Goal: Task Accomplishment & Management: Complete application form

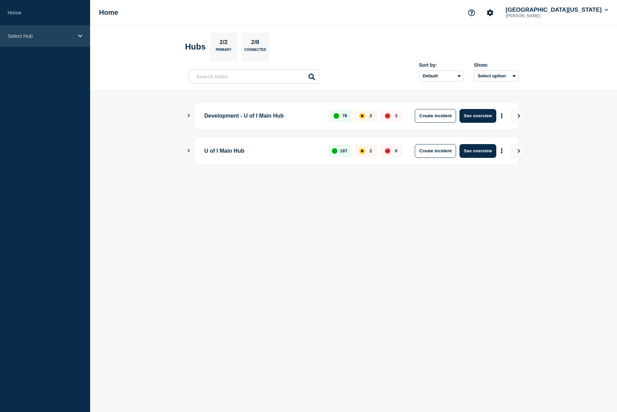
click at [81, 37] on icon at bounding box center [80, 35] width 4 height 5
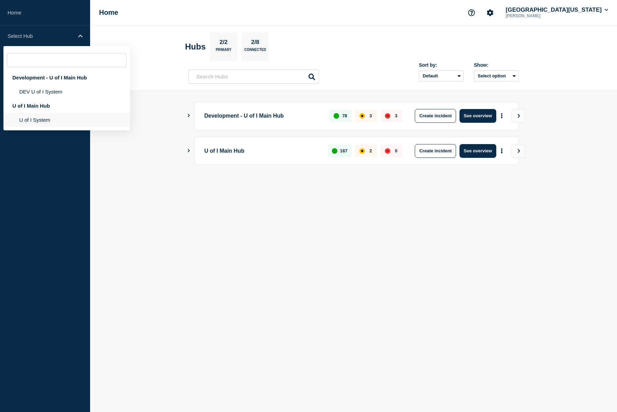
click at [37, 119] on li "U of I System" at bounding box center [66, 120] width 127 height 14
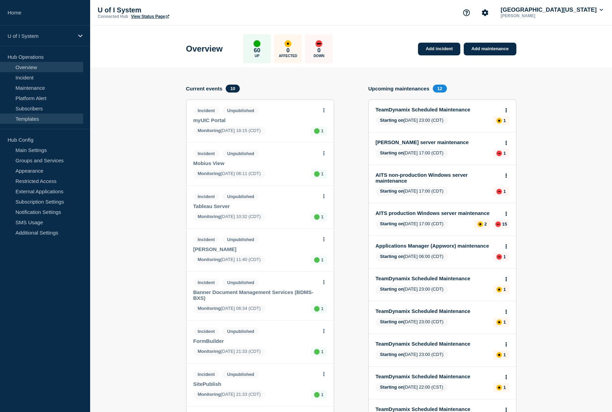
click at [31, 119] on link "Templates" at bounding box center [41, 118] width 83 height 10
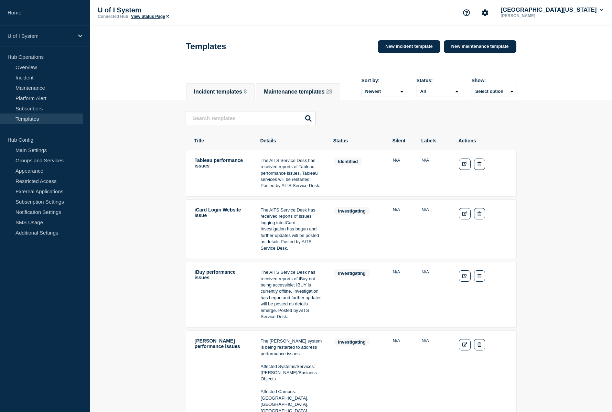
click at [325, 89] on button "Maintenance templates 28" at bounding box center [298, 92] width 68 height 6
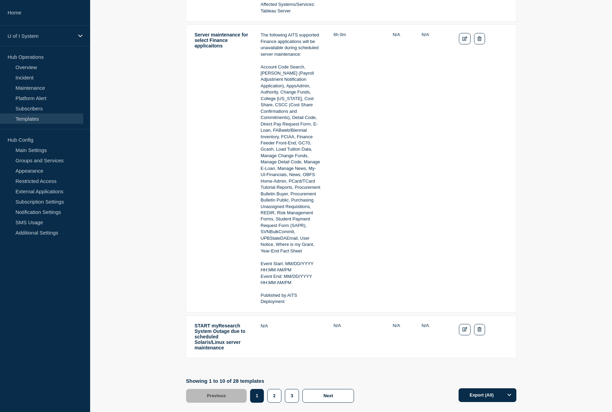
scroll to position [1476, 0]
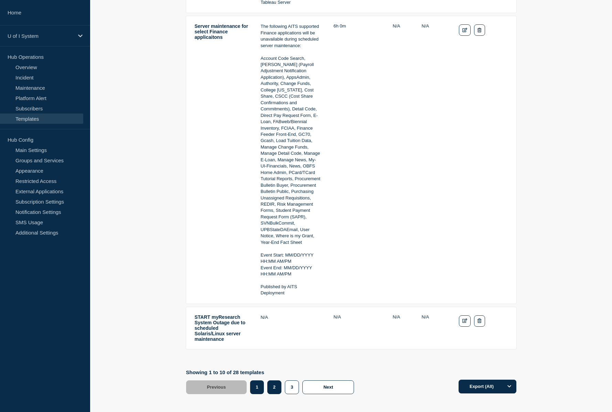
click at [275, 380] on button "2" at bounding box center [274, 387] width 14 height 14
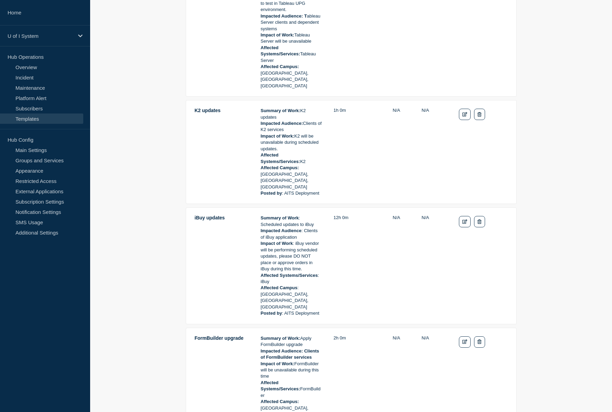
scroll to position [1221, 0]
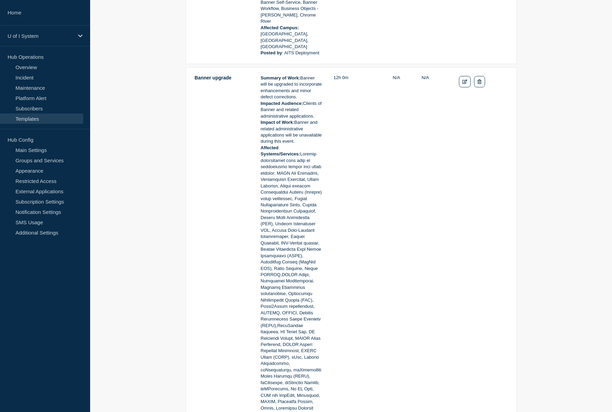
scroll to position [465, 0]
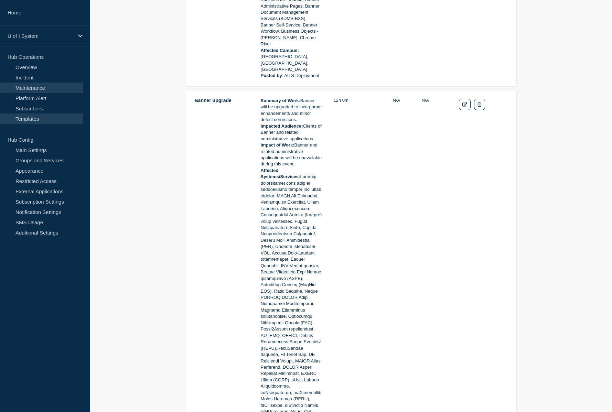
click at [30, 89] on link "Maintenance" at bounding box center [41, 88] width 83 height 10
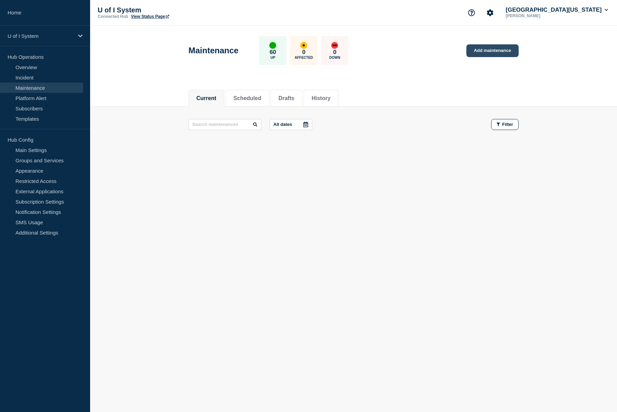
drag, startPoint x: 493, startPoint y: 52, endPoint x: 486, endPoint y: 53, distance: 6.7
click at [493, 52] on link "Add maintenance" at bounding box center [492, 50] width 52 height 13
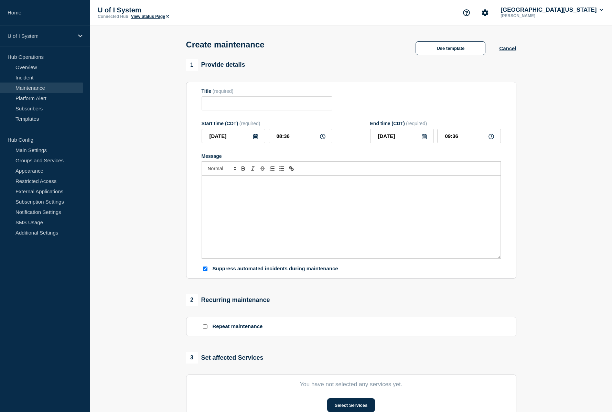
checkbox input "true"
click at [461, 53] on button "Use template" at bounding box center [450, 48] width 70 height 14
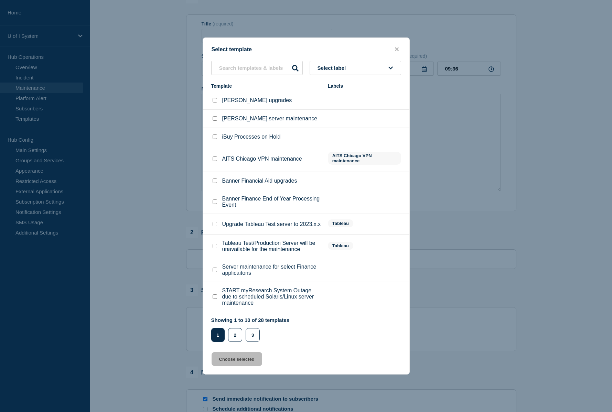
scroll to position [69, 0]
click at [233, 336] on button "2" at bounding box center [235, 335] width 14 height 14
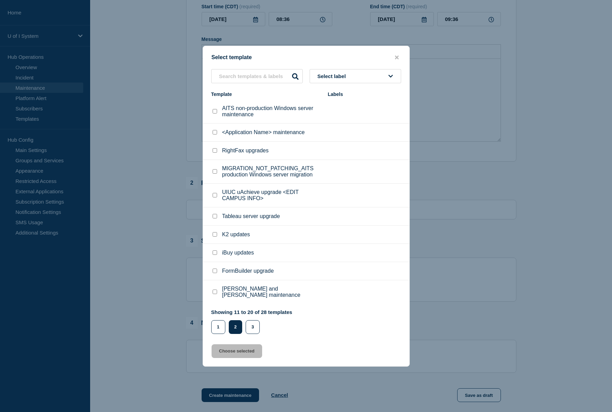
scroll to position [138, 0]
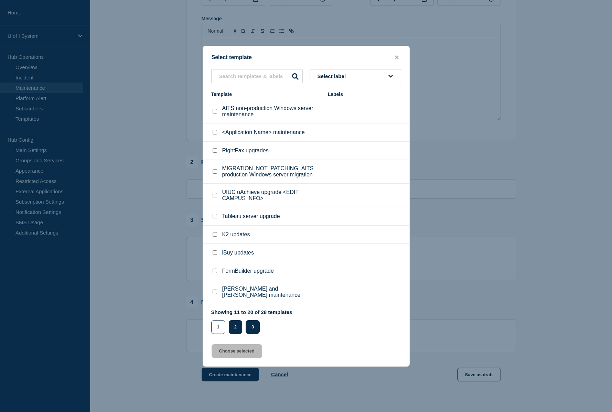
click at [254, 328] on button "3" at bounding box center [252, 327] width 14 height 14
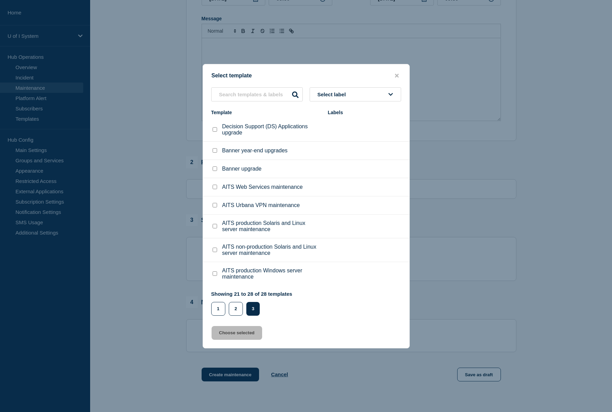
click at [215, 169] on input "Banner upgrade checkbox" at bounding box center [214, 168] width 4 height 4
checkbox input "true"
click at [240, 334] on button "Choose selected" at bounding box center [236, 333] width 51 height 14
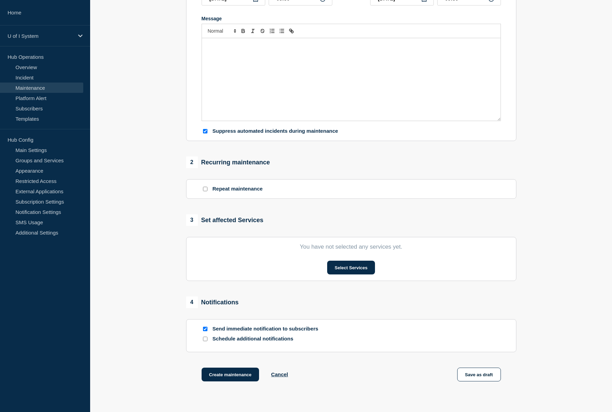
type input "Banner upgrade"
type input "20:36"
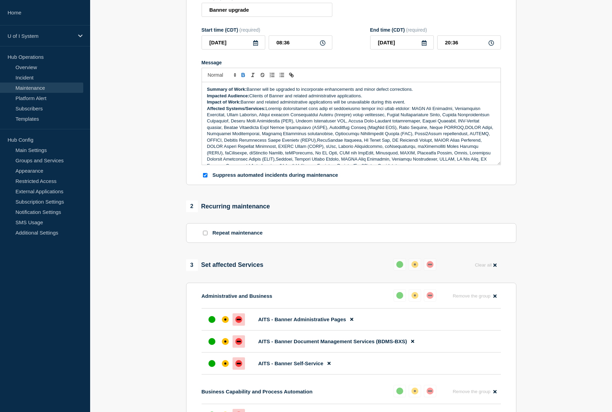
scroll to position [0, 0]
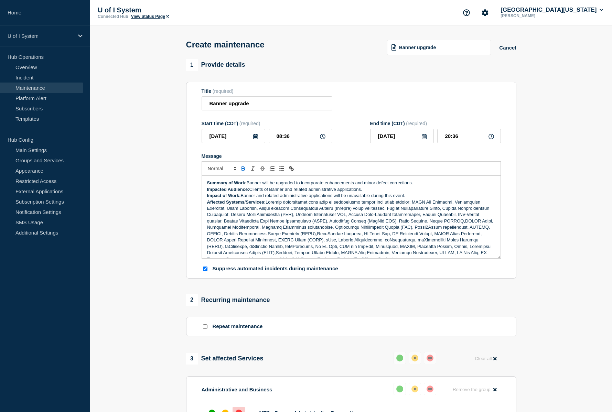
click at [255, 138] on icon at bounding box center [256, 137] width 6 height 6
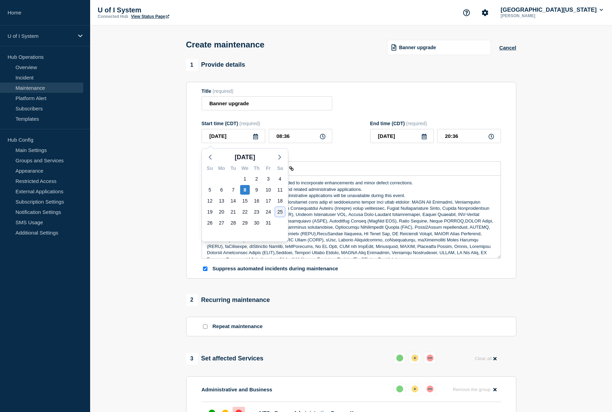
click at [282, 212] on div "25" at bounding box center [280, 212] width 10 height 10
type input "[DATE]"
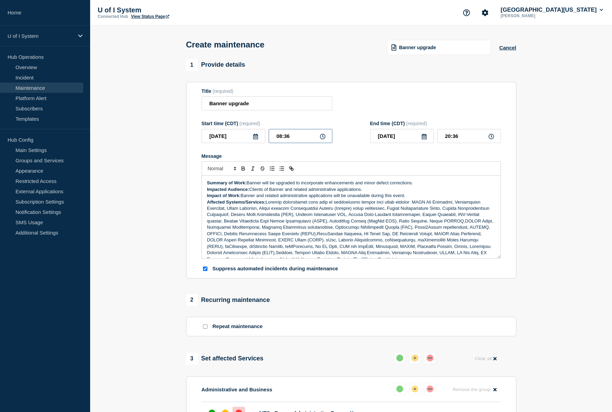
drag, startPoint x: 290, startPoint y: 136, endPoint x: 274, endPoint y: 138, distance: 15.8
click at [274, 138] on input "08:36" at bounding box center [300, 136] width 64 height 14
type input "06:00"
type input "18:00"
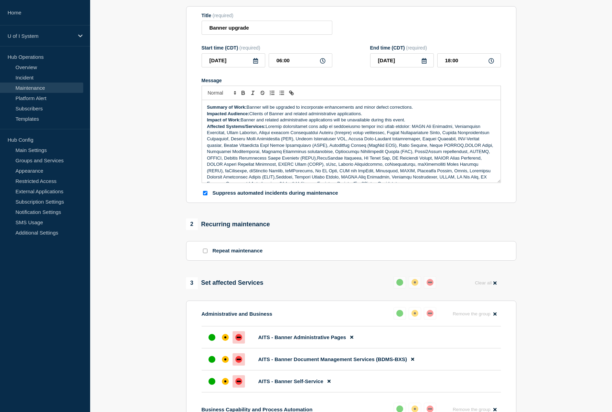
drag, startPoint x: 569, startPoint y: 190, endPoint x: 604, endPoint y: 174, distance: 38.8
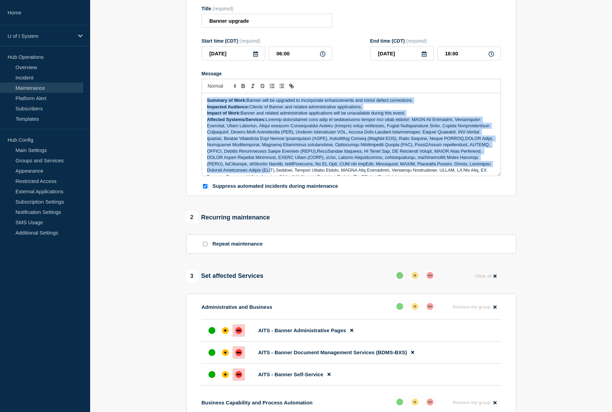
scroll to position [8, 0]
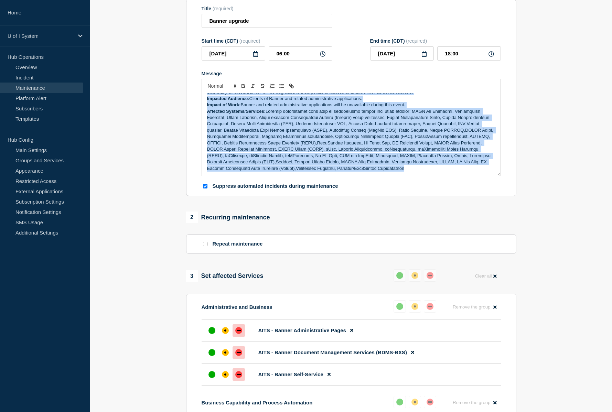
drag, startPoint x: 206, startPoint y: 102, endPoint x: 431, endPoint y: 172, distance: 236.1
click at [431, 172] on div "Summary of Work: Banner will be upgraded to incorporate enhancements and minor …" at bounding box center [351, 134] width 298 height 83
copy div "Summary of Work: Banner will be upgraded to incorporate enhancements and minor …"
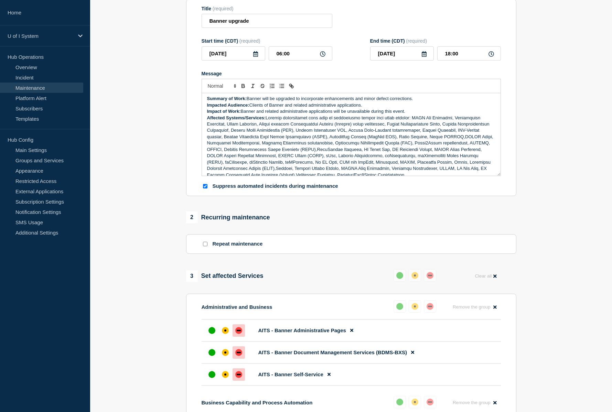
scroll to position [0, 0]
drag, startPoint x: 249, startPoint y: 101, endPoint x: 415, endPoint y: 100, distance: 166.0
click at [415, 100] on p "Summary of Work: Banner will be upgraded to incorporate enhancements and minor …" at bounding box center [351, 100] width 288 height 6
drag, startPoint x: 264, startPoint y: 101, endPoint x: 247, endPoint y: 100, distance: 17.2
click at [247, 100] on strong "Summary of Work: Upgrade" at bounding box center [236, 100] width 59 height 5
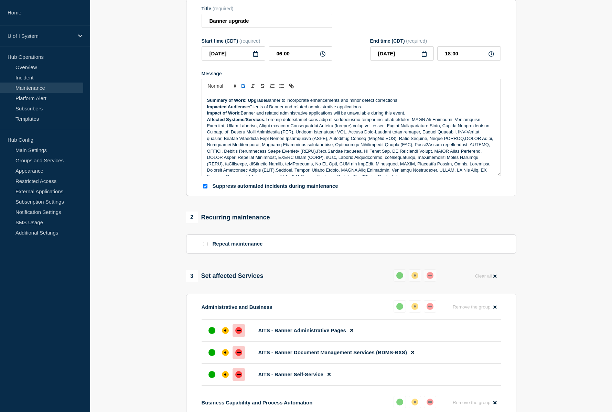
drag, startPoint x: 254, startPoint y: 100, endPoint x: 389, endPoint y: 108, distance: 136.0
click at [389, 108] on p "Impacted Audience: Clients of Banner and related administrative applications." at bounding box center [351, 107] width 288 height 6
drag, startPoint x: 267, startPoint y: 101, endPoint x: 247, endPoint y: 103, distance: 20.0
click at [247, 103] on p "Summary of Work: Upgrade Banner to incorporate enhancements and minor defect co…" at bounding box center [351, 100] width 288 height 6
click at [244, 88] on icon "Toggle bold text" at bounding box center [243, 87] width 3 height 2
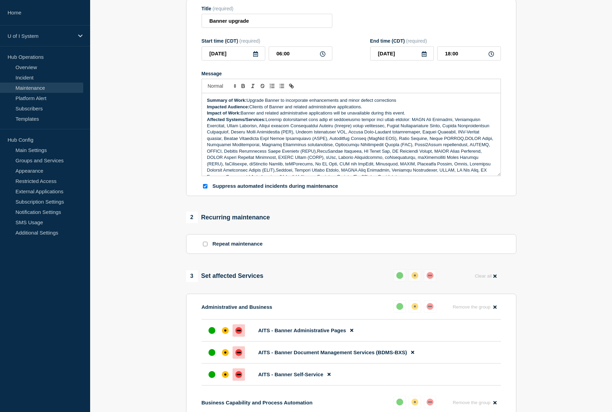
click at [287, 114] on p "Impact of Work: Banner and related administrative applications will be unavaila…" at bounding box center [351, 113] width 288 height 6
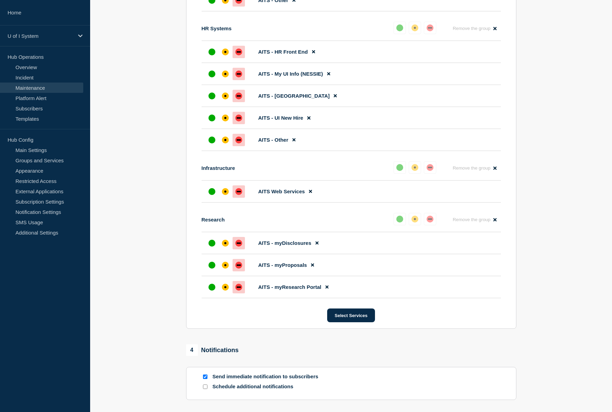
scroll to position [702, 0]
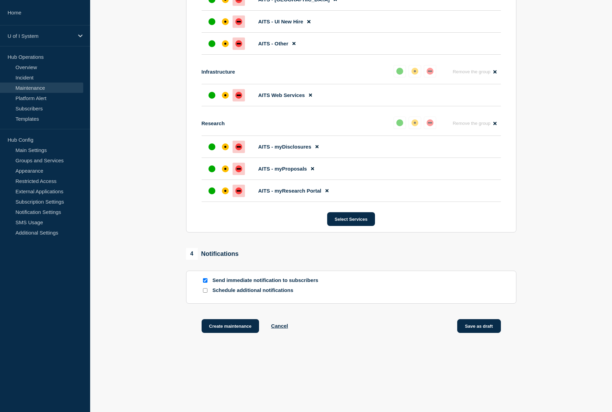
click at [477, 327] on button "Save as draft" at bounding box center [479, 326] width 44 height 14
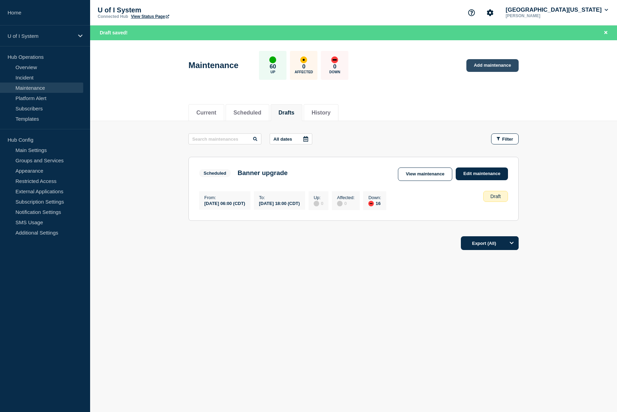
click at [499, 67] on link "Add maintenance" at bounding box center [492, 65] width 52 height 13
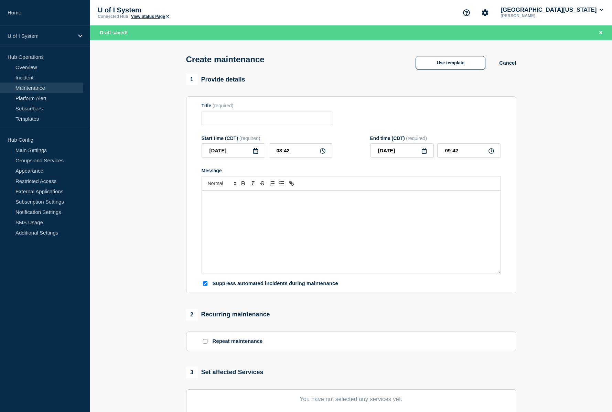
checkbox input "true"
click at [224, 119] on input "Title" at bounding box center [266, 118] width 131 height 14
type input "Mobius View upgrade"
click at [253, 154] on icon at bounding box center [256, 151] width 6 height 6
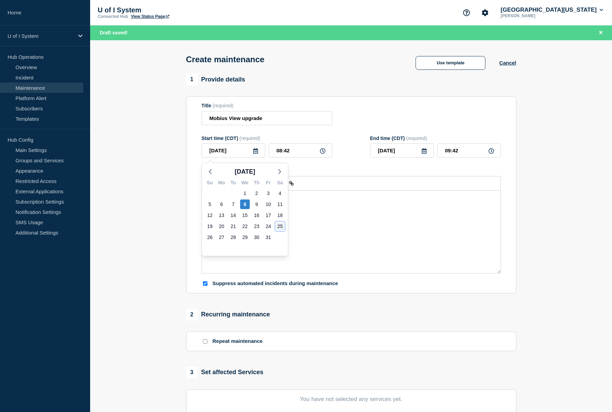
click at [280, 227] on div "25" at bounding box center [280, 226] width 10 height 10
type input "[DATE]"
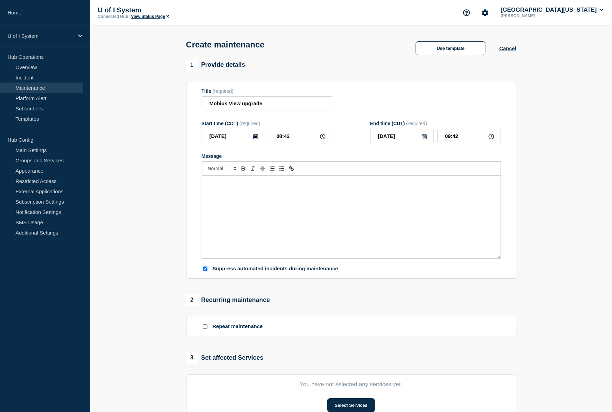
click at [323, 139] on icon at bounding box center [323, 137] width 6 height 6
drag, startPoint x: 289, startPoint y: 138, endPoint x: 271, endPoint y: 140, distance: 18.6
click at [271, 140] on input "08:42" at bounding box center [300, 136] width 64 height 14
type input "06:00"
drag, startPoint x: 459, startPoint y: 137, endPoint x: 443, endPoint y: 137, distance: 15.5
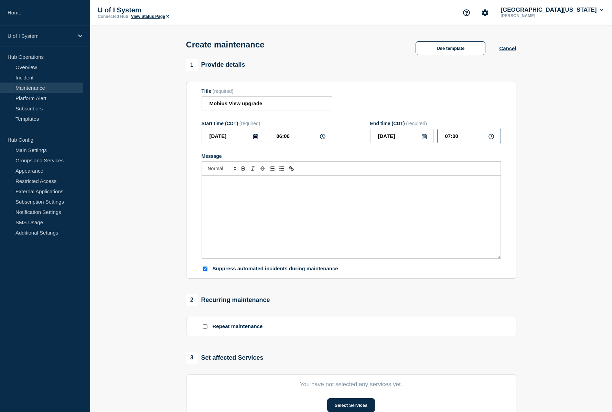
click at [443, 137] on input "07:00" at bounding box center [469, 136] width 64 height 14
type input "18:00"
click at [244, 195] on div "Message" at bounding box center [351, 217] width 298 height 83
drag, startPoint x: 315, startPoint y: 183, endPoint x: 319, endPoint y: 204, distance: 21.0
click at [315, 183] on p "Mobius View will be upgraded to latest version." at bounding box center [351, 183] width 288 height 6
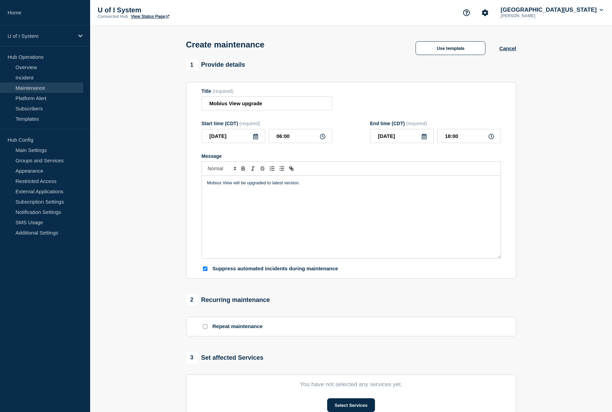
drag, startPoint x: 285, startPoint y: 182, endPoint x: 248, endPoint y: 185, distance: 37.9
click at [248, 185] on p "Mobius View will be upgraded to latest version." at bounding box center [351, 183] width 288 height 6
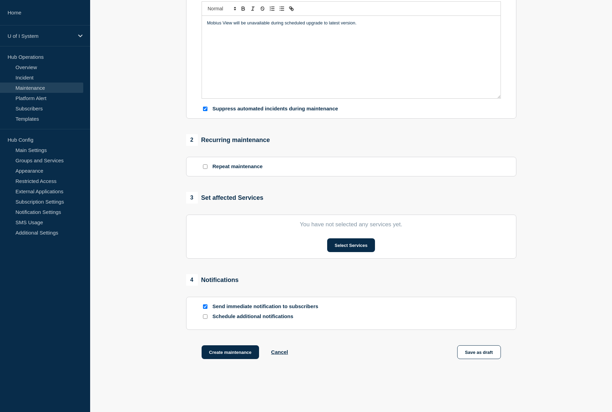
scroll to position [172, 0]
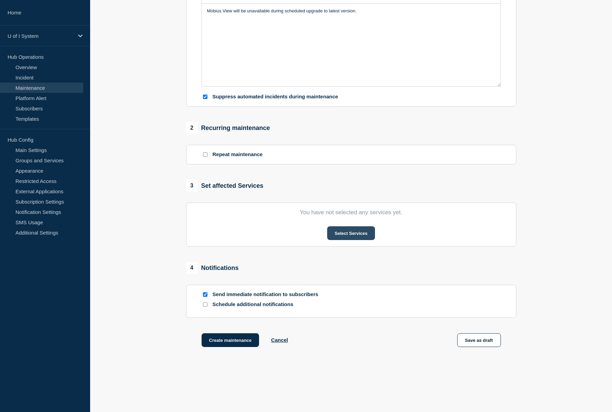
click at [342, 235] on button "Select Services" at bounding box center [351, 233] width 48 height 14
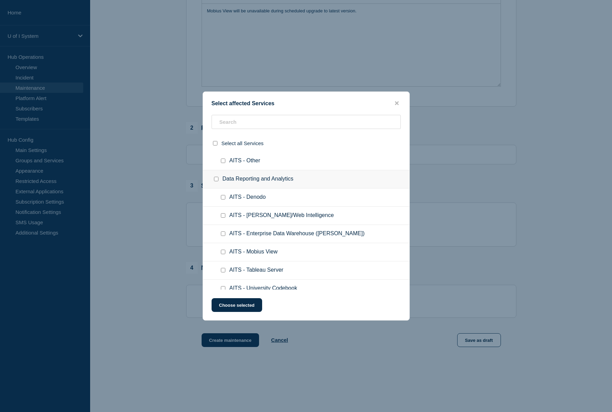
scroll to position [275, 0]
click at [222, 249] on input "AITS - Mobius View checkbox" at bounding box center [223, 250] width 4 height 4
checkbox input "true"
click at [228, 305] on button "Choose selected" at bounding box center [236, 305] width 51 height 14
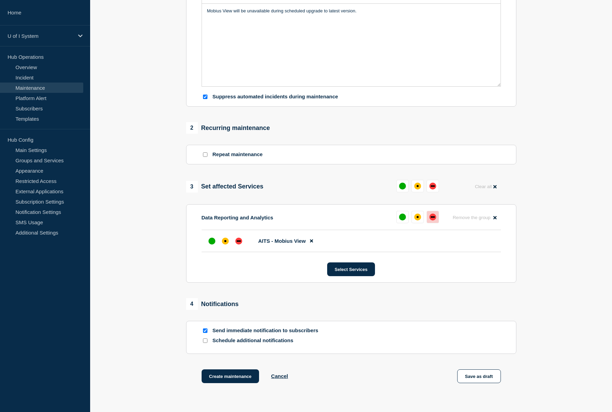
click at [436, 219] on div "down" at bounding box center [432, 216] width 7 height 7
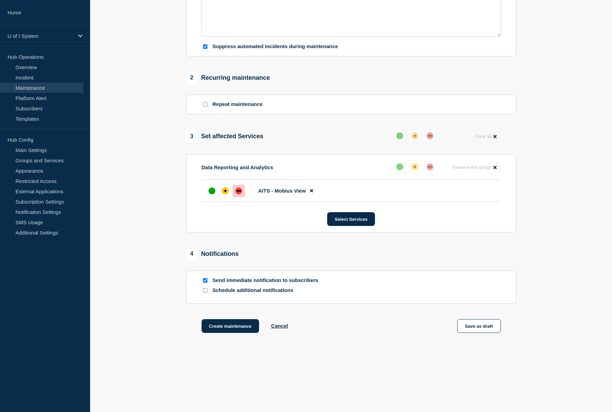
scroll to position [224, 0]
click at [471, 326] on button "Save as draft" at bounding box center [479, 326] width 44 height 14
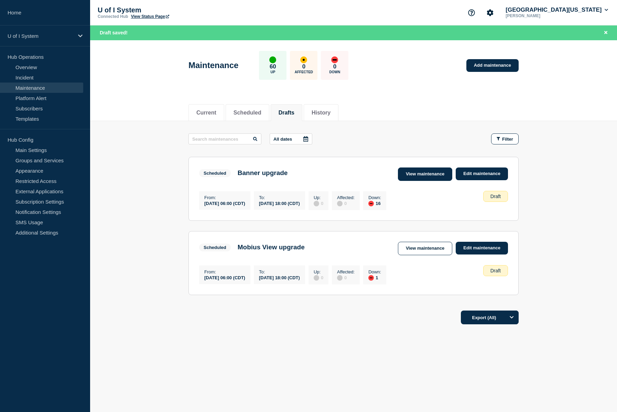
click at [433, 174] on link "View maintenance" at bounding box center [425, 173] width 54 height 13
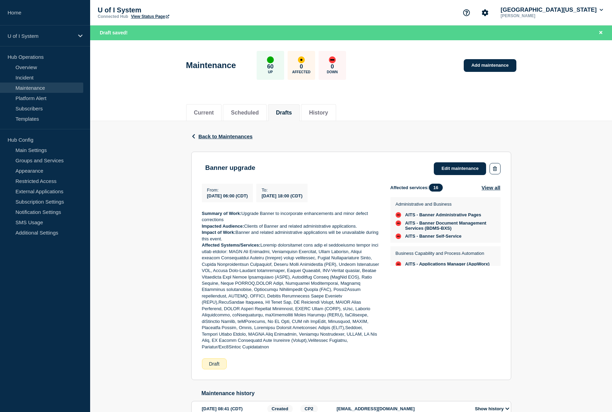
click at [421, 108] on div "Current Scheduled Drafts History" at bounding box center [351, 108] width 330 height 23
click at [288, 111] on button "Drafts" at bounding box center [284, 113] width 16 height 6
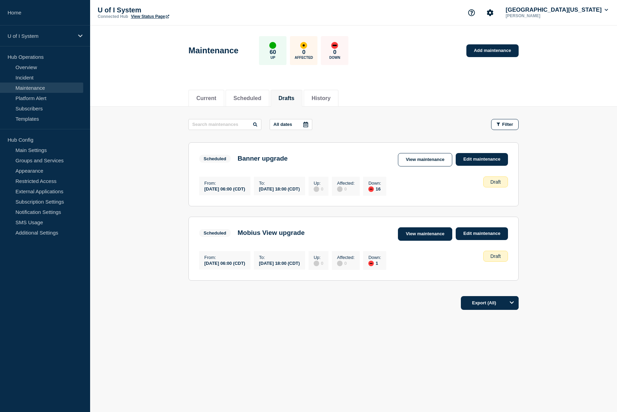
click at [431, 236] on link "View maintenance" at bounding box center [425, 233] width 54 height 13
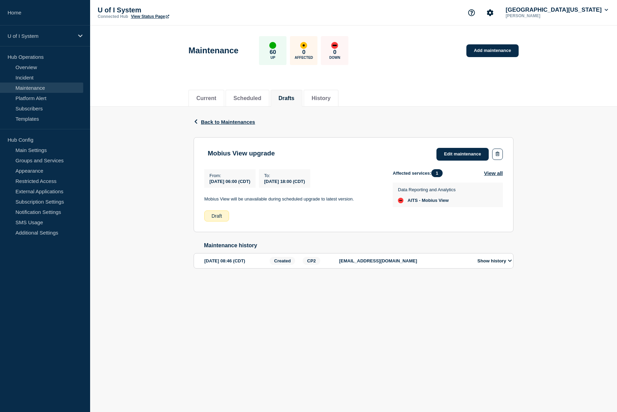
click at [363, 332] on body "Home U of I System Hub Operations Overview Incident Maintenance Platform Alert …" at bounding box center [308, 206] width 617 height 412
click at [294, 99] on button "Drafts" at bounding box center [286, 98] width 16 height 6
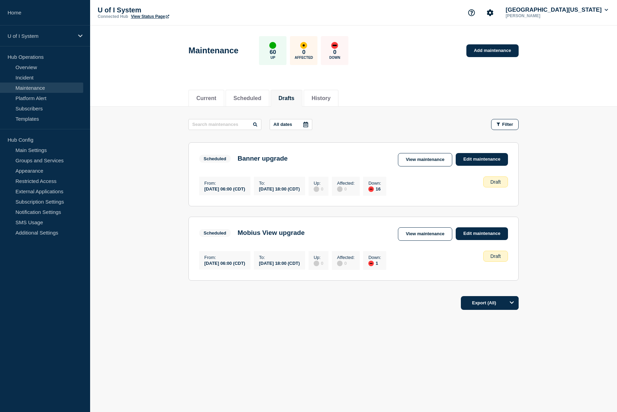
click at [21, 89] on link "Maintenance" at bounding box center [41, 88] width 83 height 10
click at [33, 88] on link "Maintenance" at bounding box center [41, 88] width 83 height 10
